Goal: Information Seeking & Learning: Check status

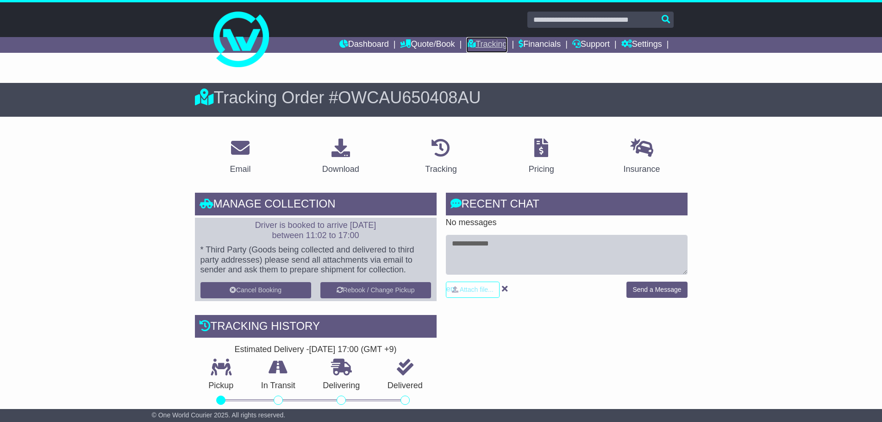
click at [473, 41] on link "Tracking" at bounding box center [486, 45] width 41 height 16
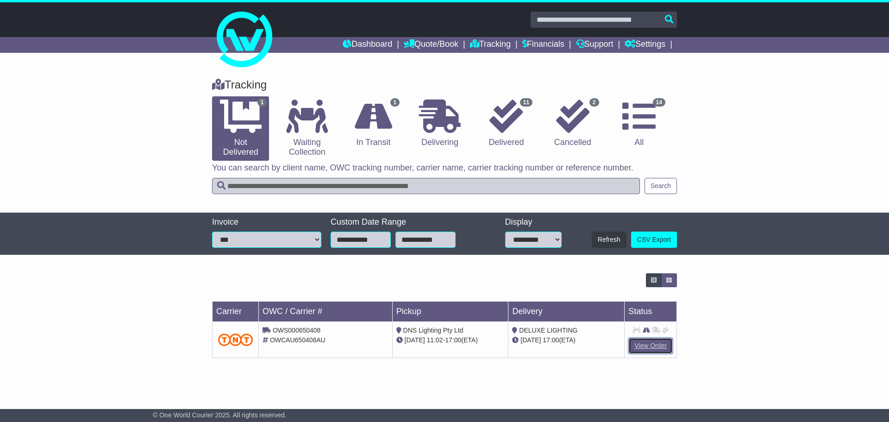
click at [641, 344] on link "View Order" at bounding box center [651, 346] width 44 height 16
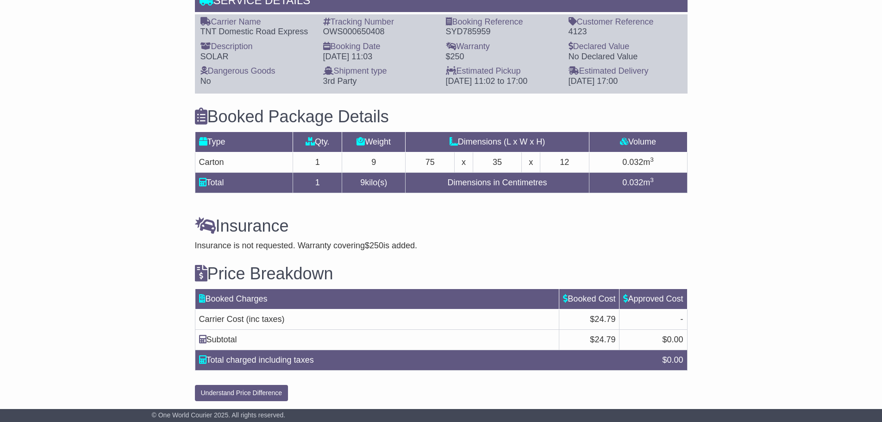
scroll to position [664, 0]
